Goal: Information Seeking & Learning: Learn about a topic

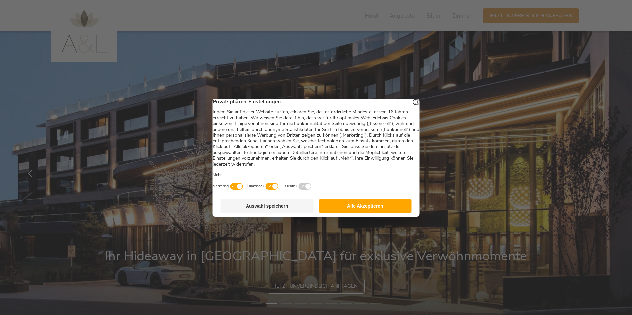
click at [280, 209] on button "Auswahl speichern" at bounding box center [267, 206] width 93 height 13
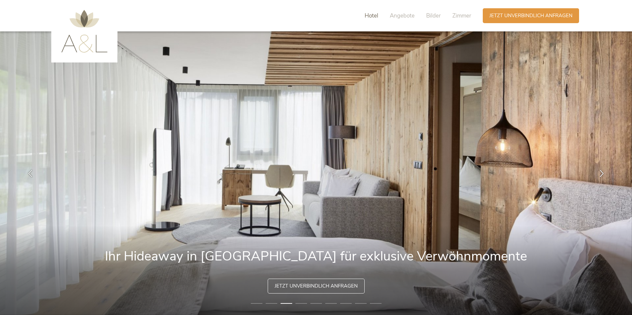
click at [373, 17] on span "Hotel" at bounding box center [372, 16] width 14 height 8
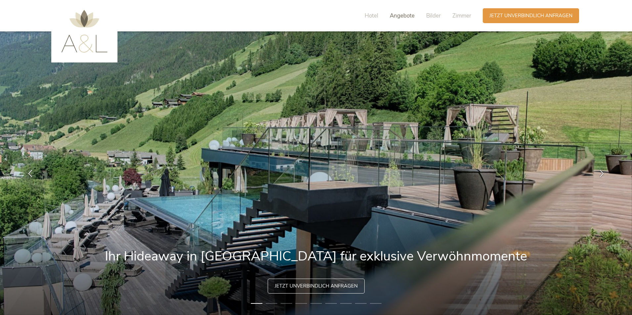
click at [401, 15] on span "Angebote" at bounding box center [402, 16] width 25 height 8
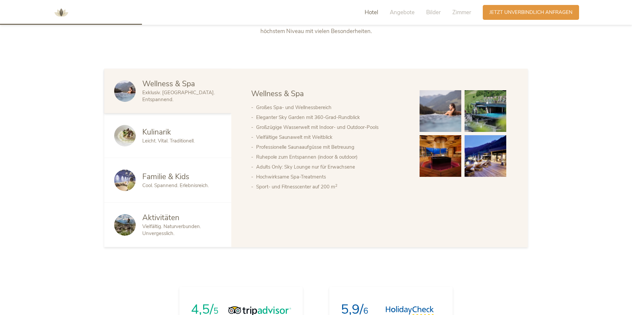
scroll to position [367, 0]
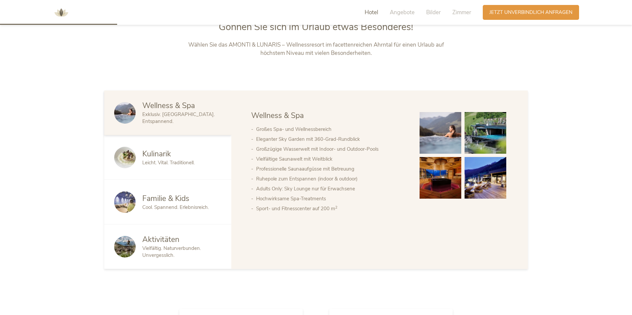
click at [161, 110] on span "Wellness & Spa" at bounding box center [168, 106] width 53 height 10
click at [130, 111] on img at bounding box center [125, 113] width 22 height 22
click at [145, 156] on span "Kulinarik" at bounding box center [156, 154] width 29 height 10
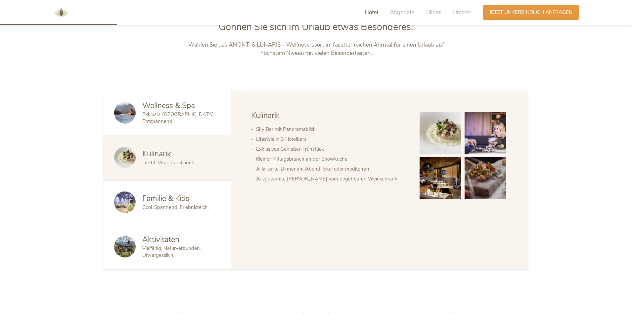
click at [180, 110] on span "Wellness & Spa" at bounding box center [168, 106] width 53 height 10
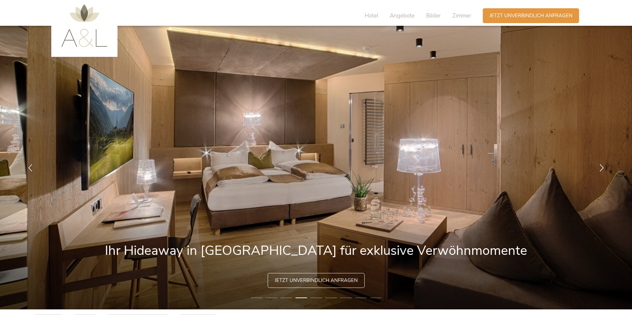
scroll to position [0, 0]
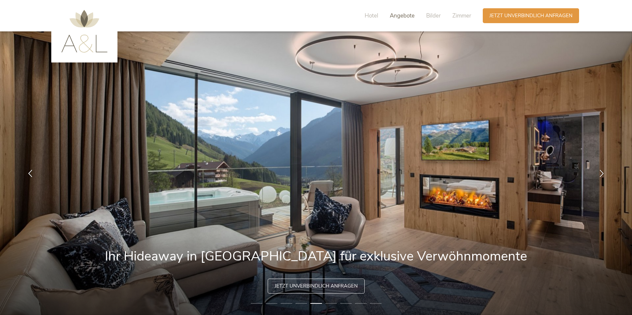
click at [403, 16] on span "Angebote" at bounding box center [402, 16] width 25 height 8
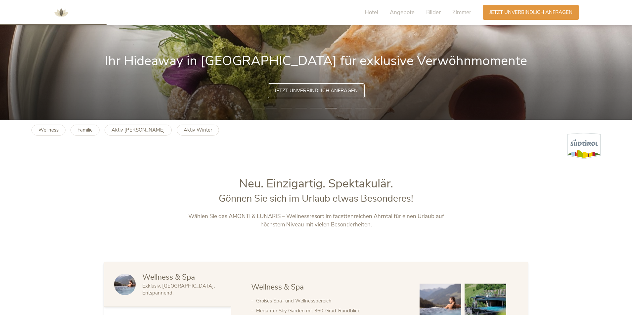
scroll to position [136, 0]
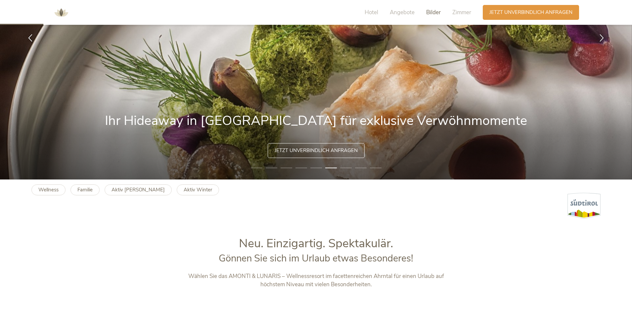
click at [430, 11] on span "Bilder" at bounding box center [433, 13] width 15 height 8
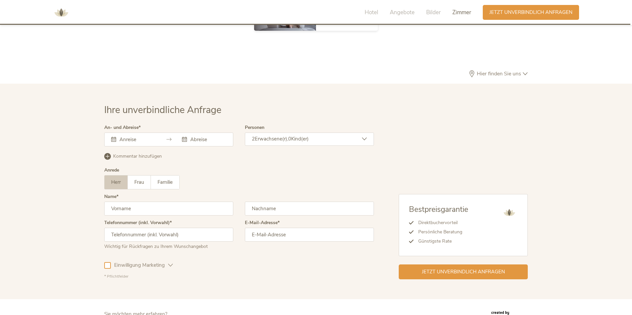
scroll to position [1982, 0]
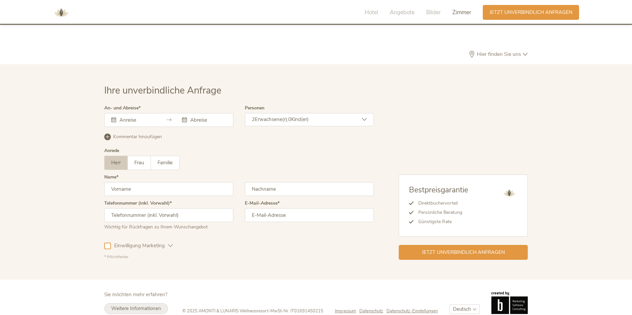
click at [127, 306] on span "Weitere Informationen" at bounding box center [136, 309] width 50 height 7
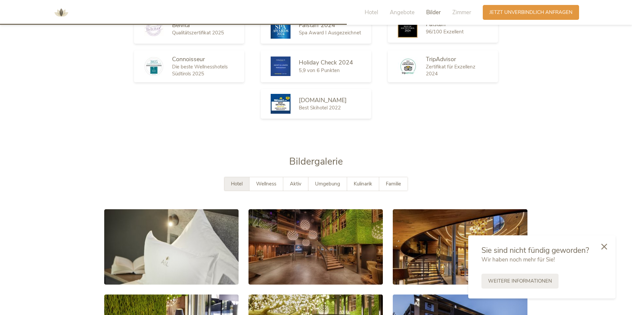
scroll to position [1088, 0]
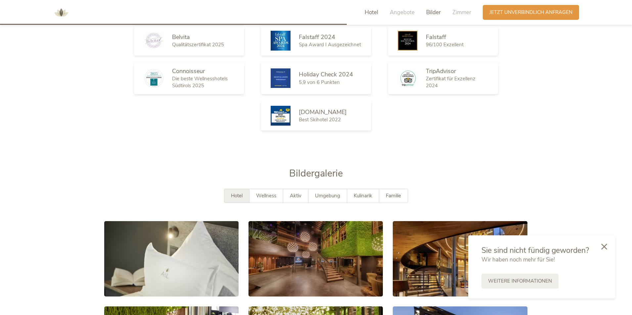
click at [375, 12] on span "Hotel" at bounding box center [372, 13] width 14 height 8
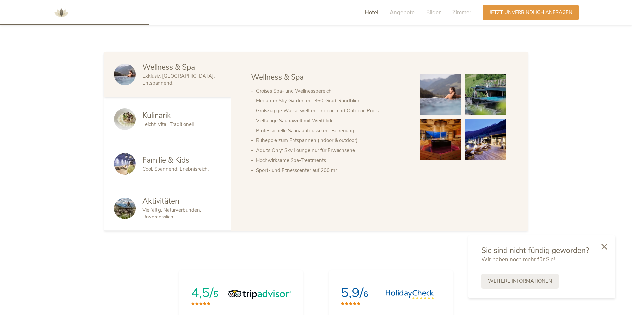
scroll to position [504, 0]
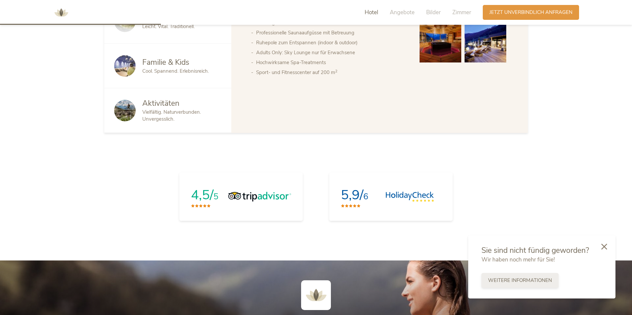
click at [506, 281] on span "Weitere Informationen" at bounding box center [520, 280] width 64 height 7
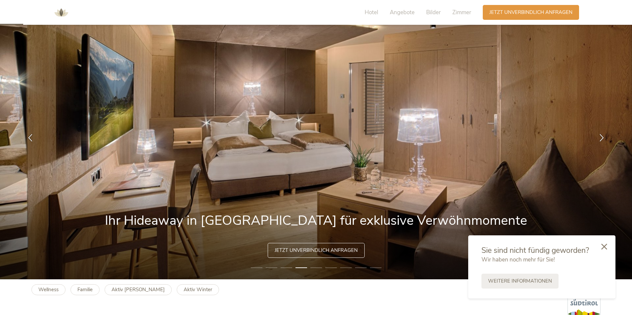
scroll to position [0, 0]
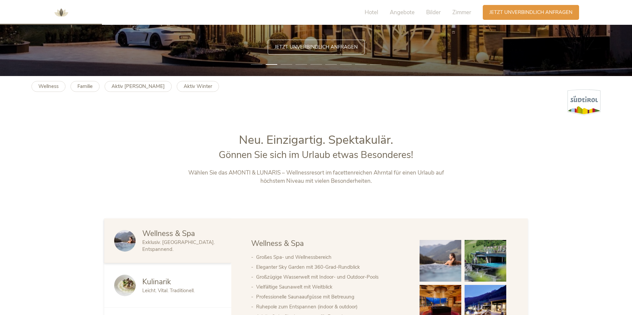
scroll to position [331, 0]
